Goal: Information Seeking & Learning: Learn about a topic

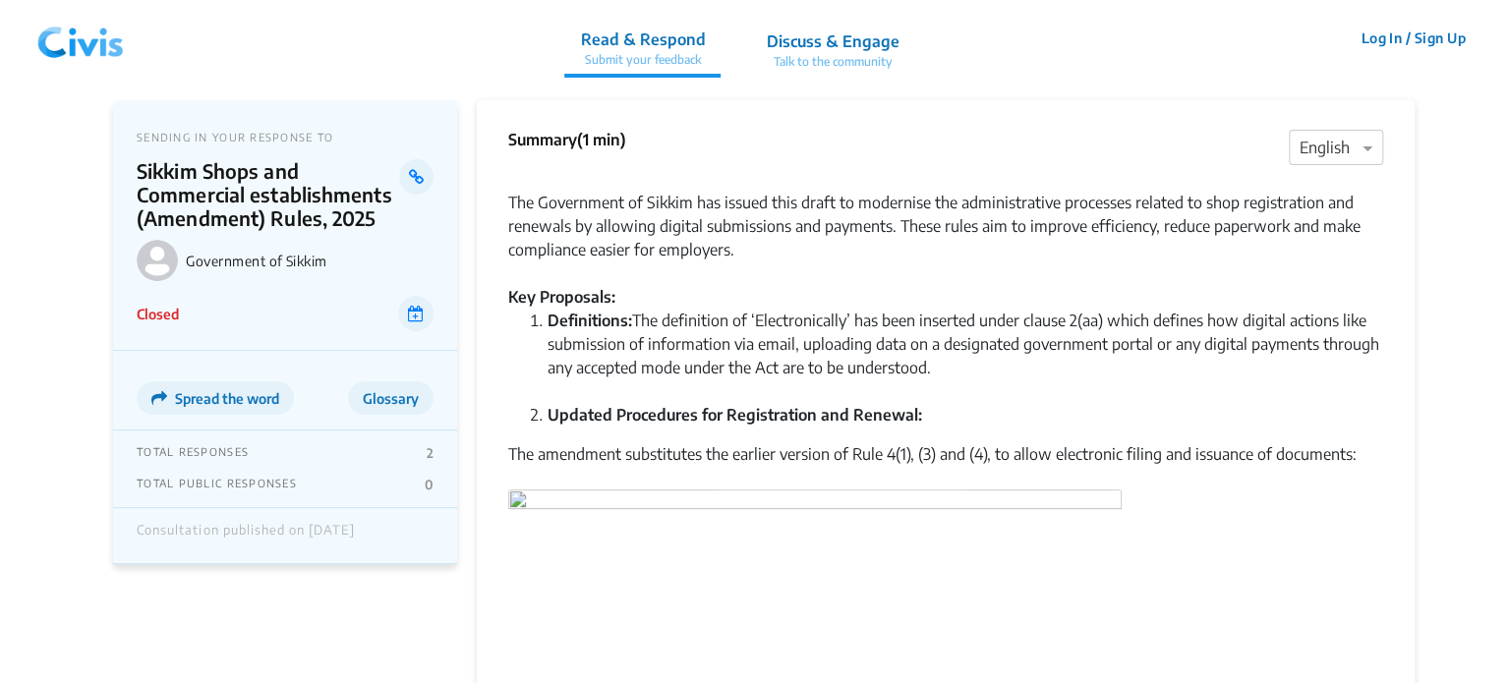
click at [102, 59] on img at bounding box center [80, 38] width 102 height 59
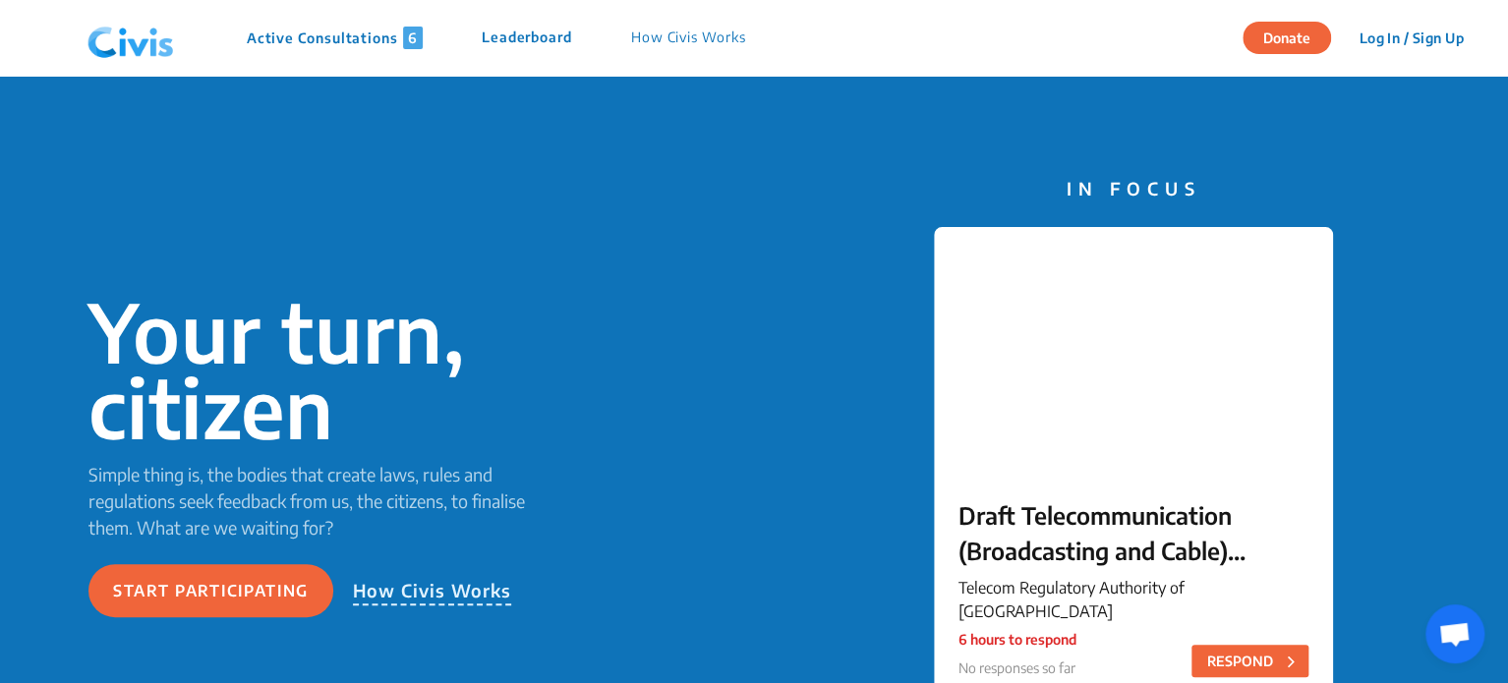
click at [297, 34] on p "Active Consultations 6" at bounding box center [335, 38] width 176 height 23
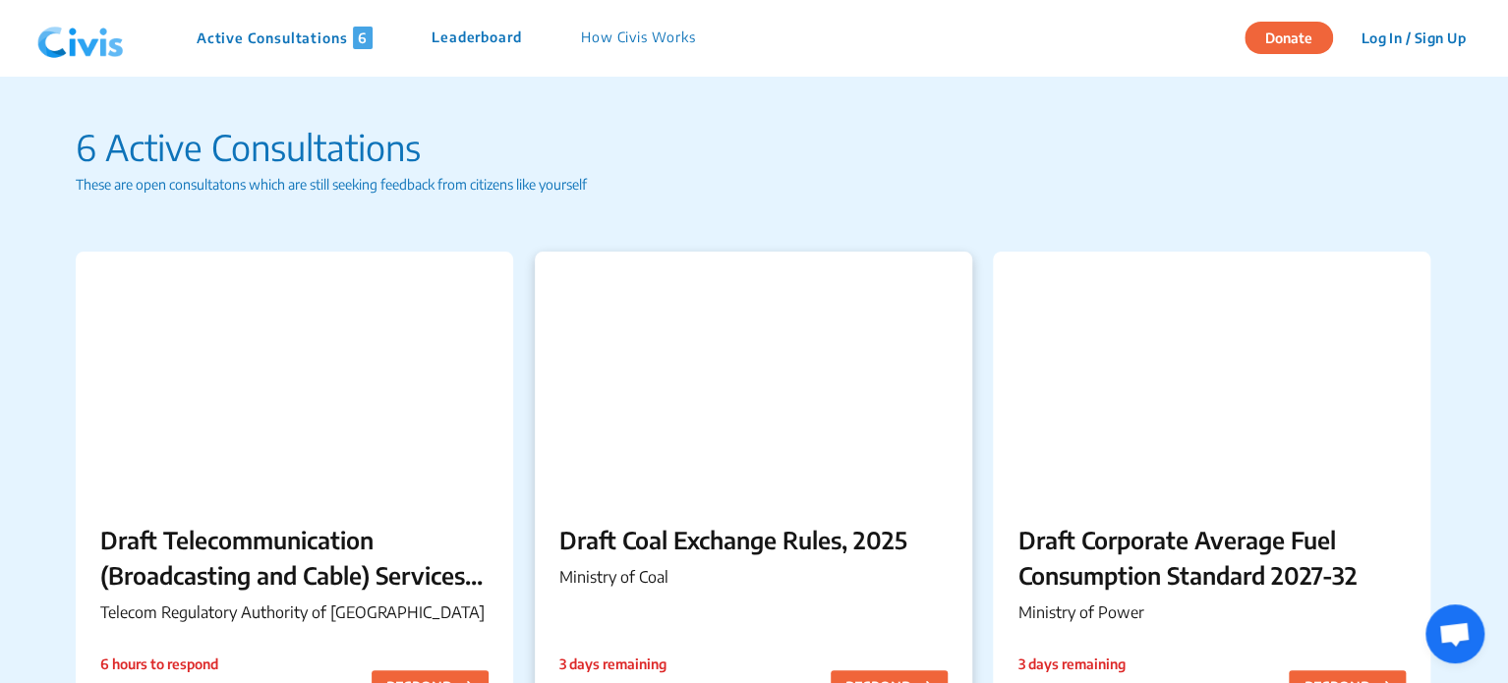
click at [738, 354] on div at bounding box center [754, 375] width 438 height 246
